Goal: Transaction & Acquisition: Download file/media

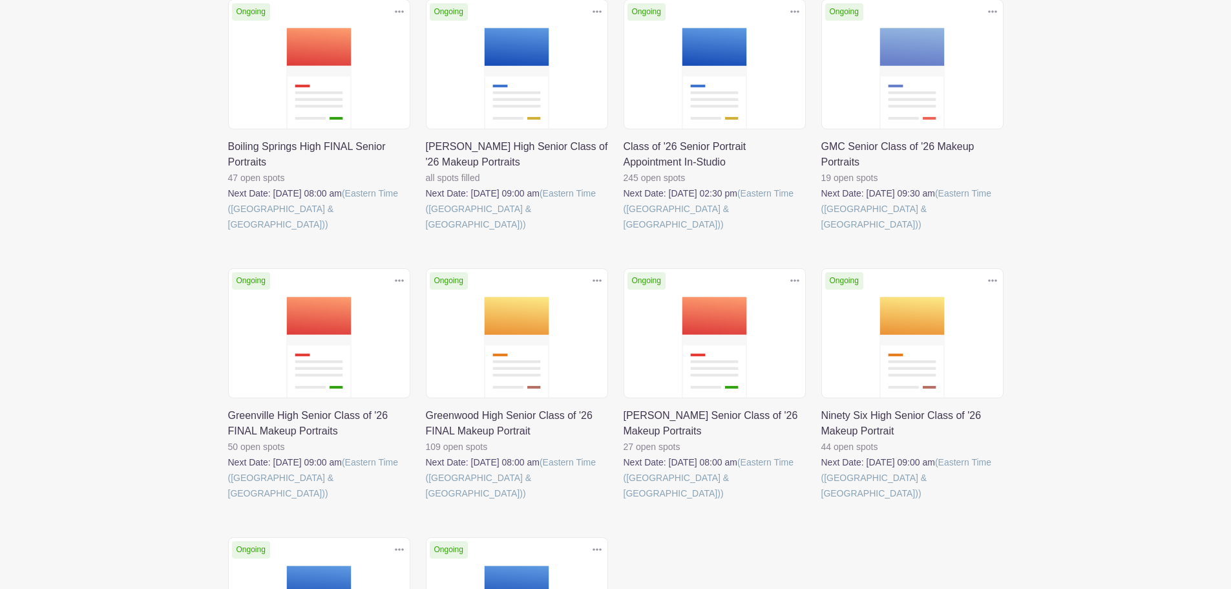
scroll to position [259, 0]
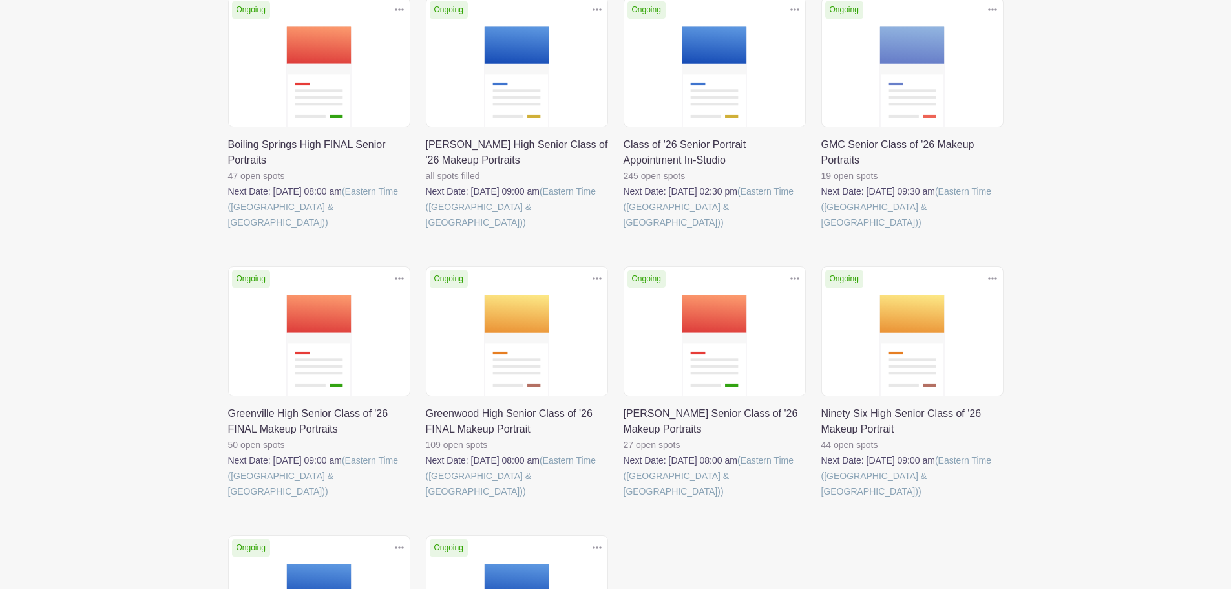
click at [821, 230] on link at bounding box center [821, 230] width 0 height 0
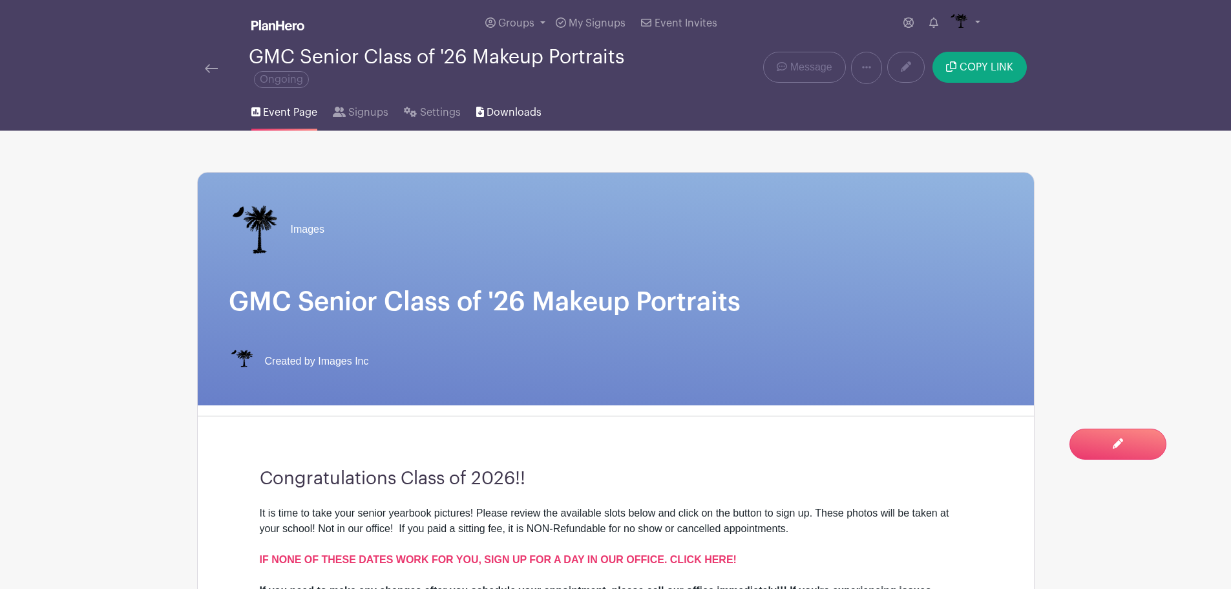
click at [499, 114] on span "Downloads" at bounding box center [514, 113] width 55 height 16
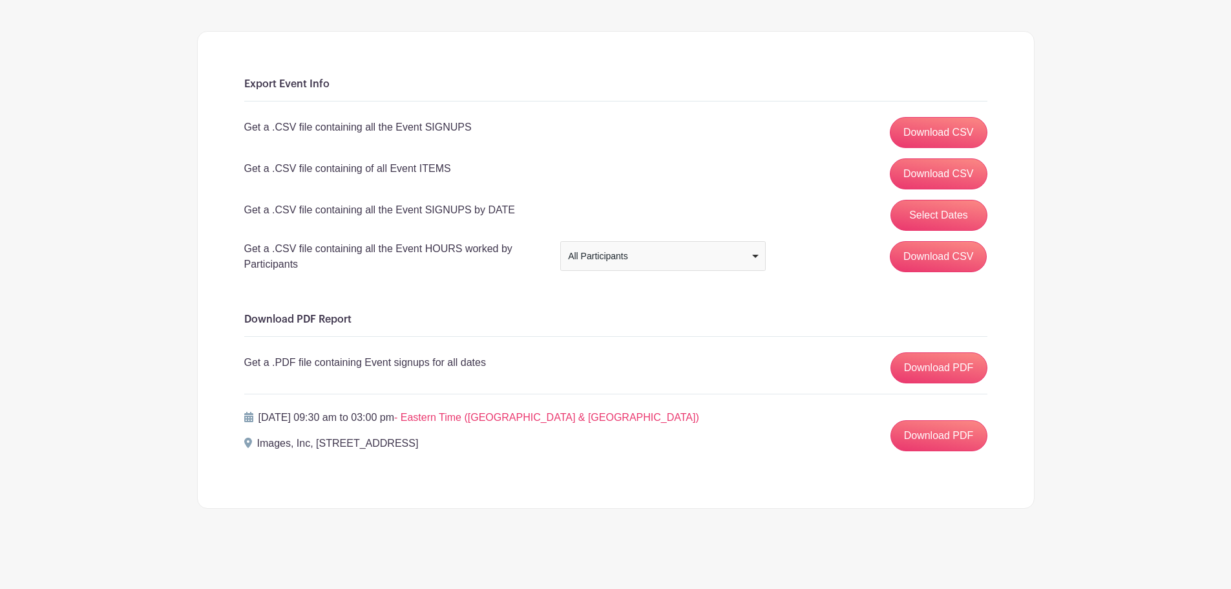
scroll to position [142, 0]
click at [922, 432] on link "Download PDF" at bounding box center [939, 434] width 97 height 31
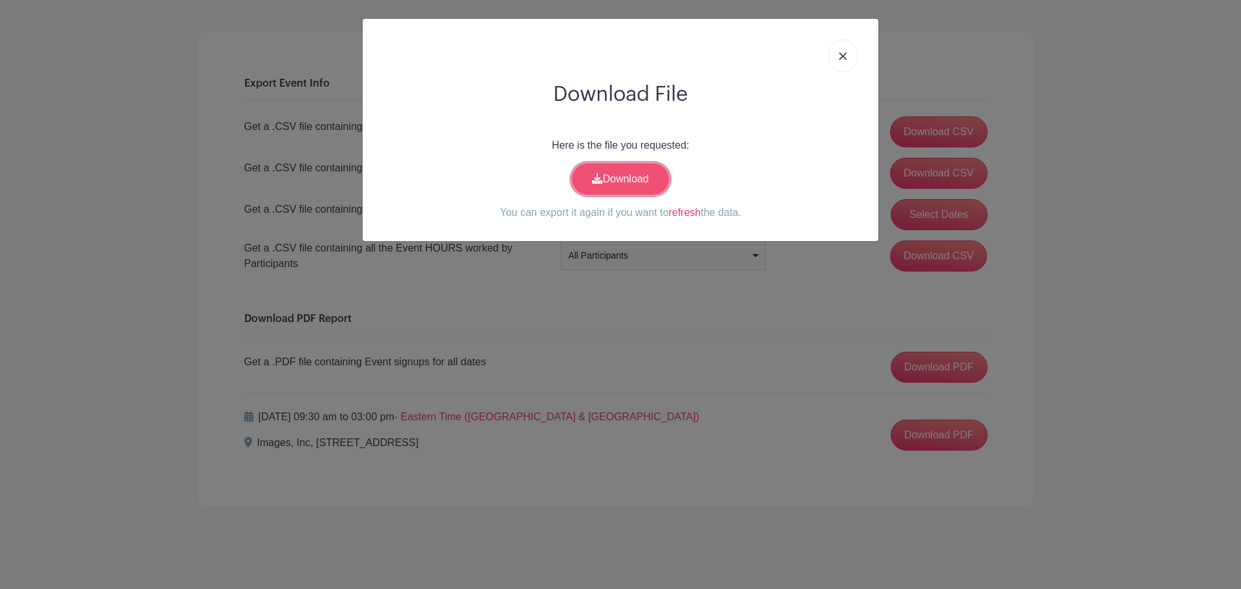
click at [605, 182] on link "Download" at bounding box center [620, 179] width 97 height 31
click at [856, 59] on link at bounding box center [843, 55] width 30 height 32
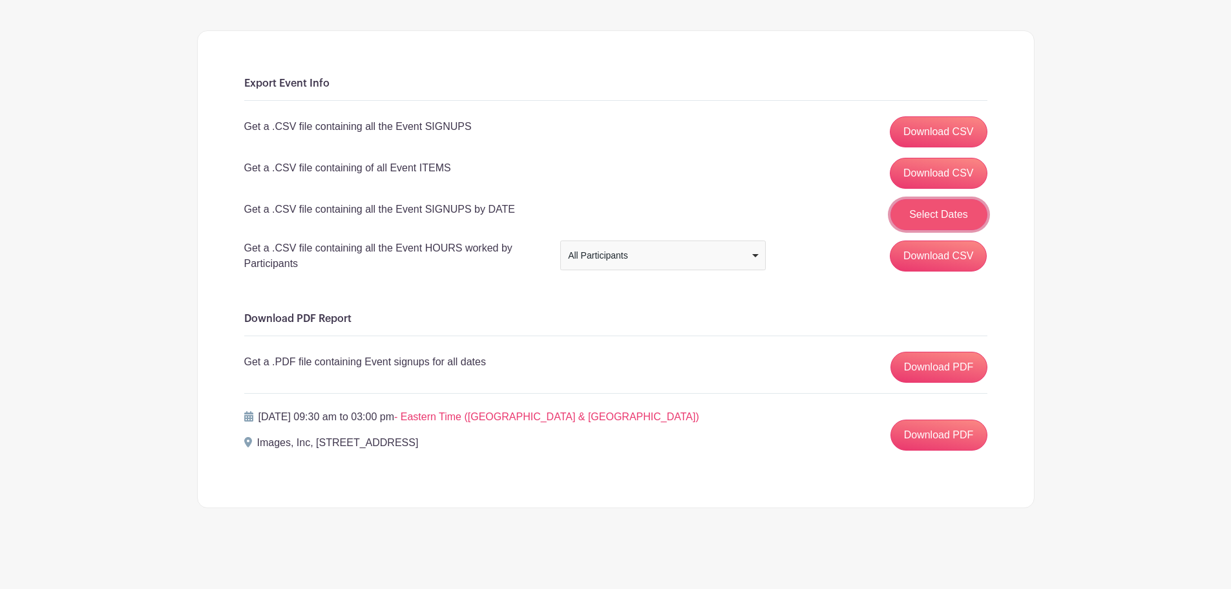
click at [935, 207] on button "Select Dates" at bounding box center [939, 214] width 97 height 31
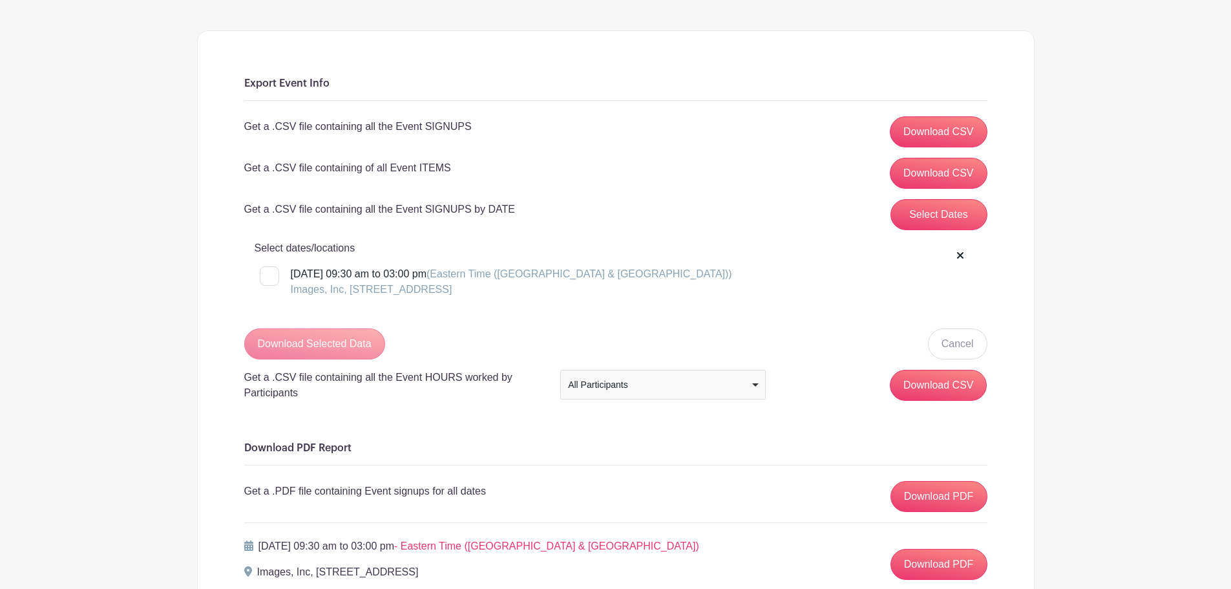
click at [263, 270] on input "[DATE] 09:30 am to 03:00 pm (Eastern Time ([GEOGRAPHIC_DATA] & [GEOGRAPHIC_DATA…" at bounding box center [264, 270] width 8 height 8
checkbox input "true"
click at [299, 344] on input "Download Selected Data" at bounding box center [314, 343] width 141 height 31
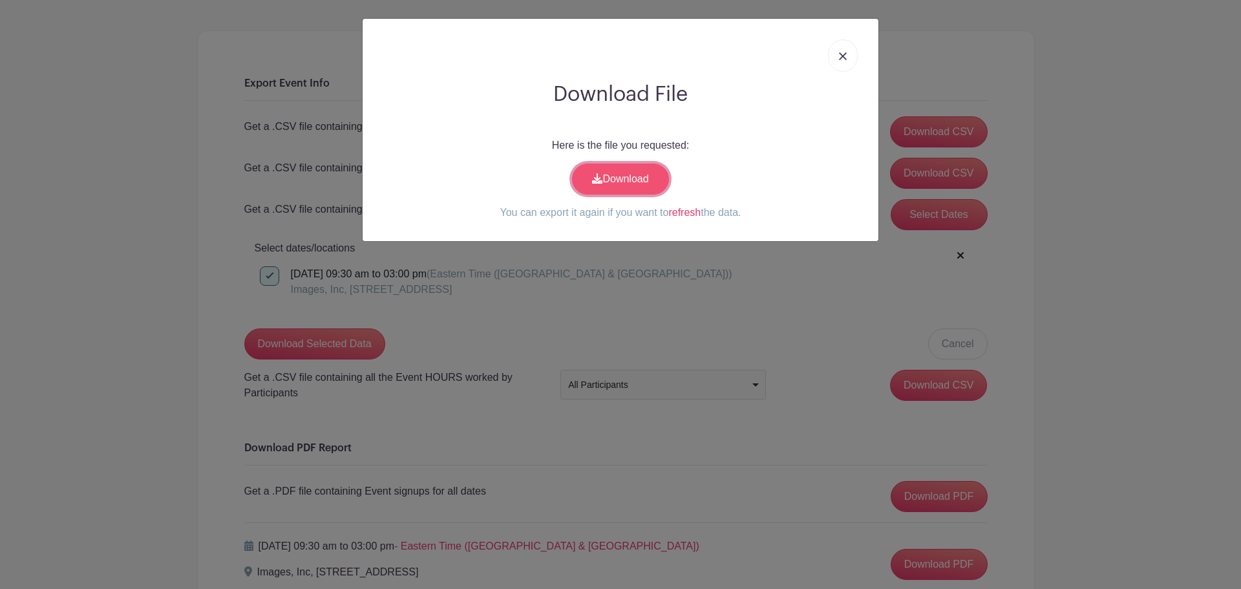
click at [626, 185] on link "Download" at bounding box center [620, 179] width 97 height 31
click at [847, 52] on link at bounding box center [843, 55] width 30 height 32
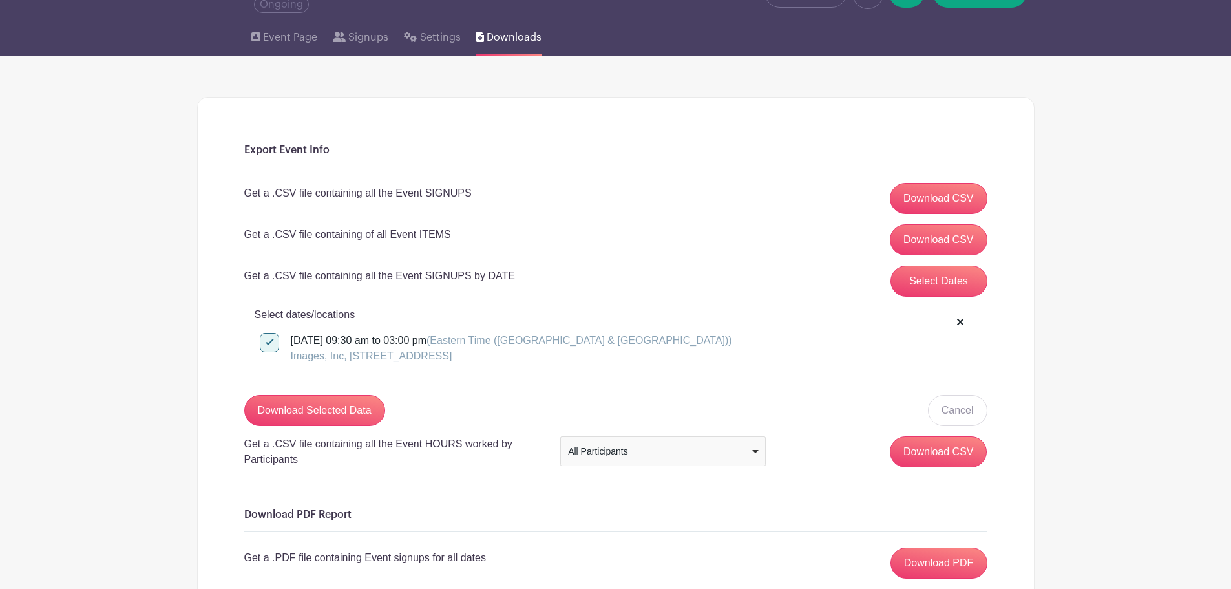
scroll to position [0, 0]
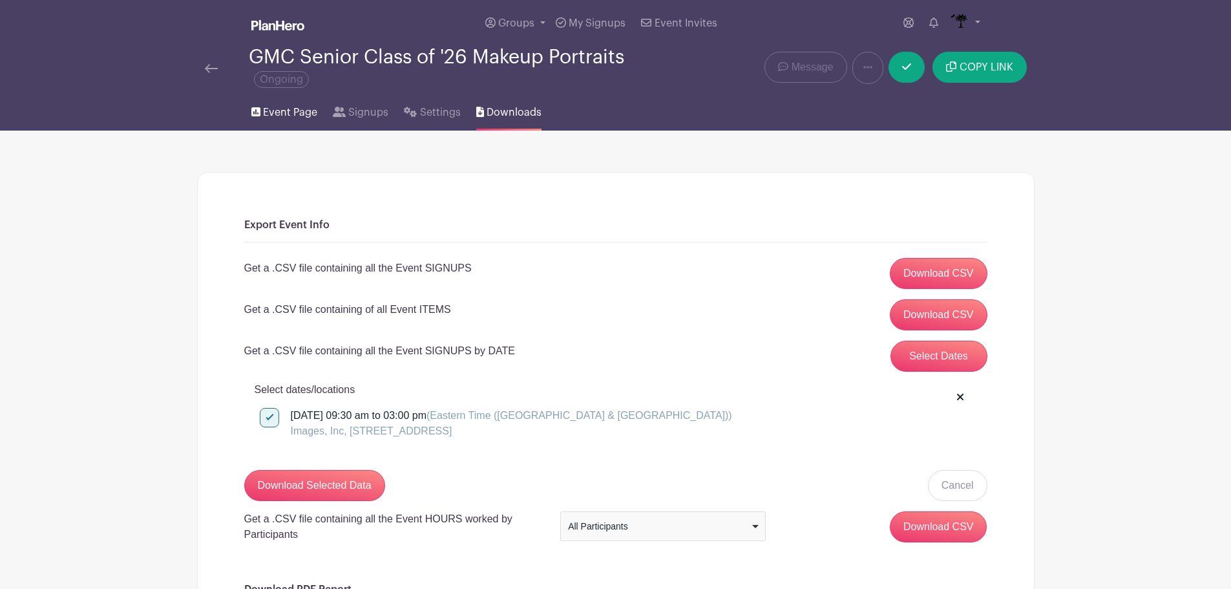
click at [266, 109] on span "Event Page" at bounding box center [290, 113] width 54 height 16
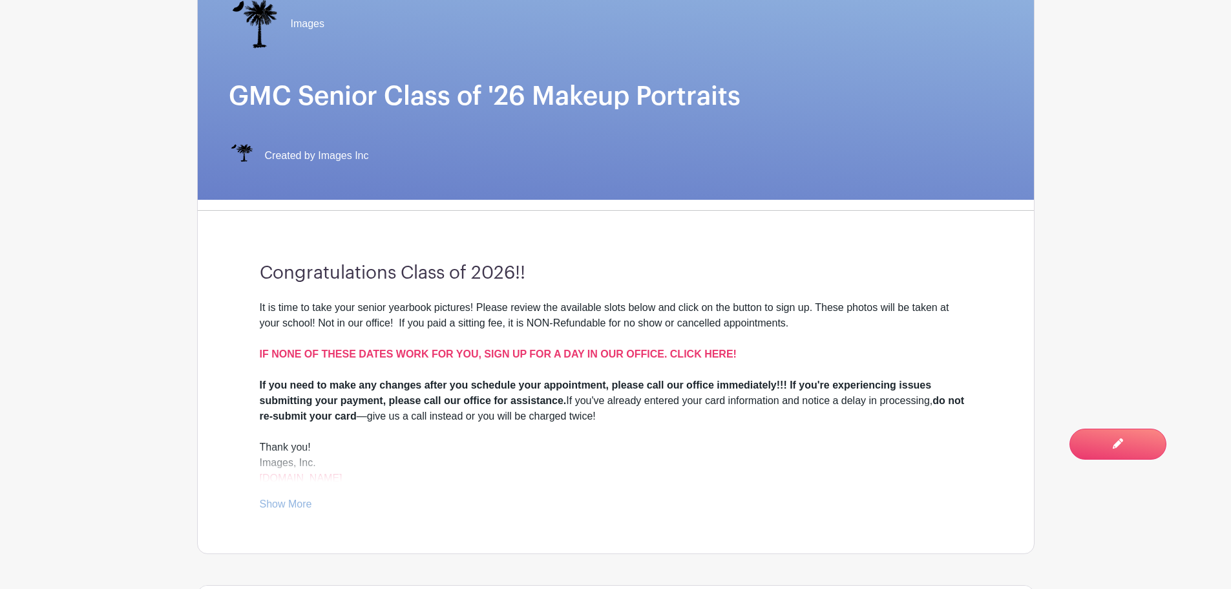
scroll to position [452, 0]
